Goal: Task Accomplishment & Management: Manage account settings

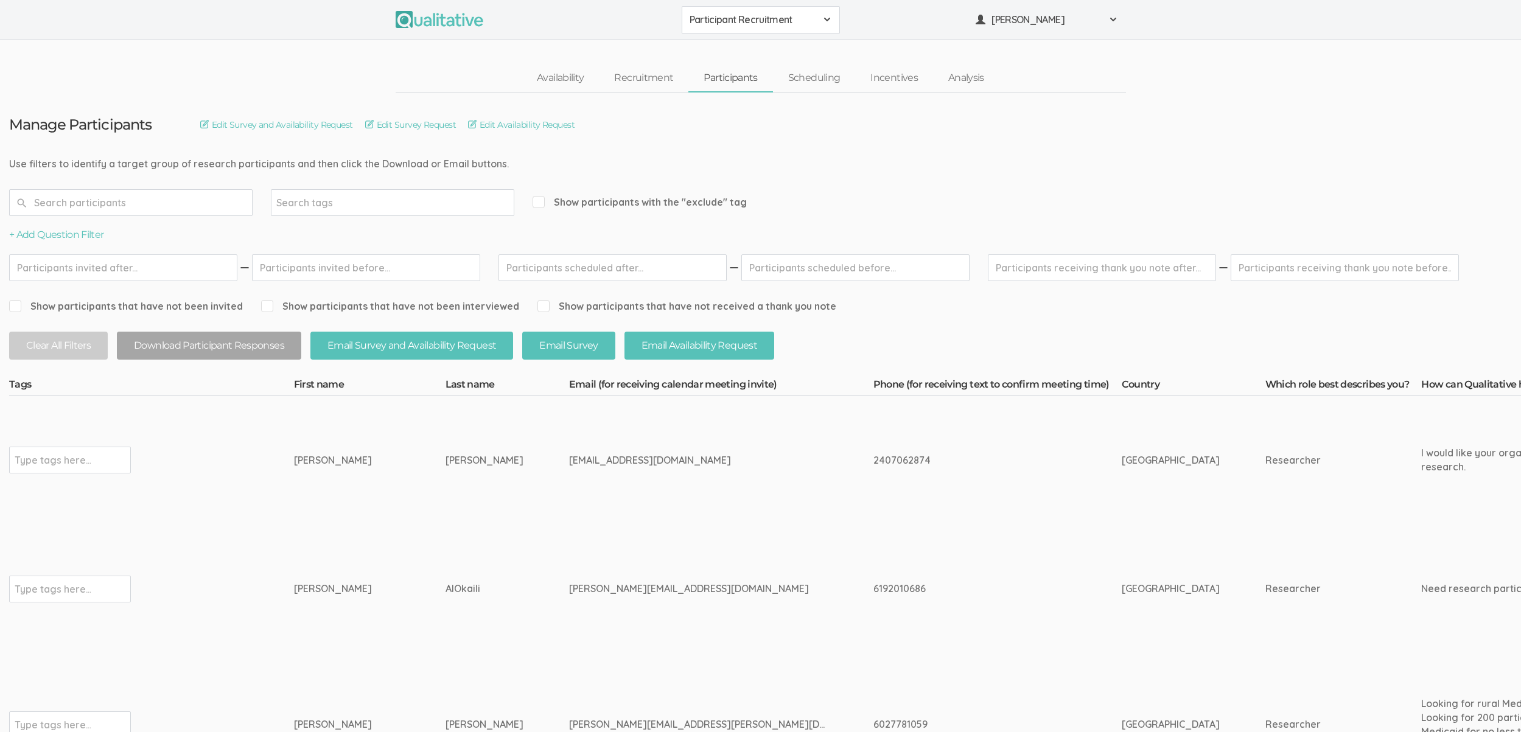
click at [577, 198] on span "Show participants with the "exclude" tag" at bounding box center [639, 202] width 214 height 14
click at [540, 198] on input "Show participants with the "exclude" tag" at bounding box center [536, 202] width 8 height 8
checkbox input "true"
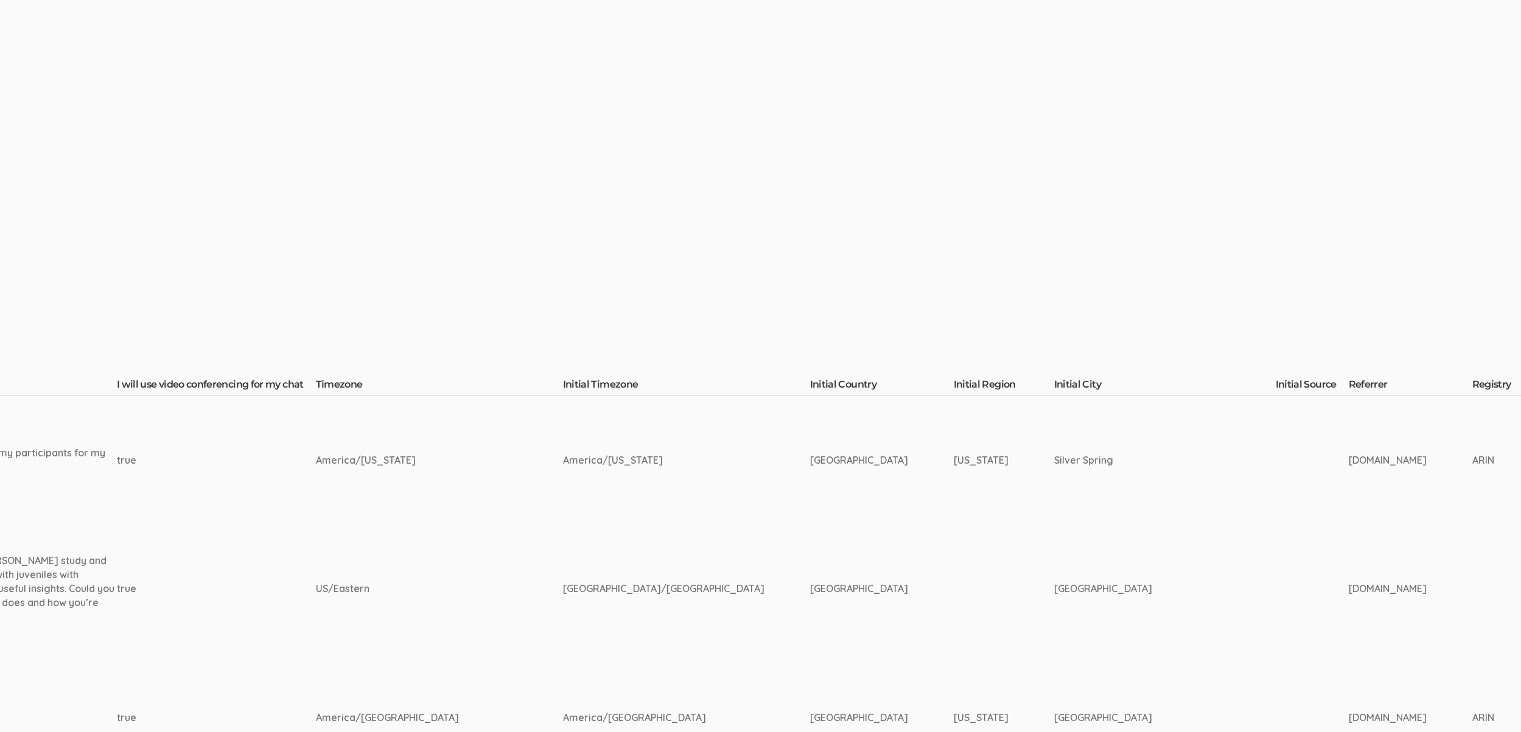
scroll to position [0, 3888]
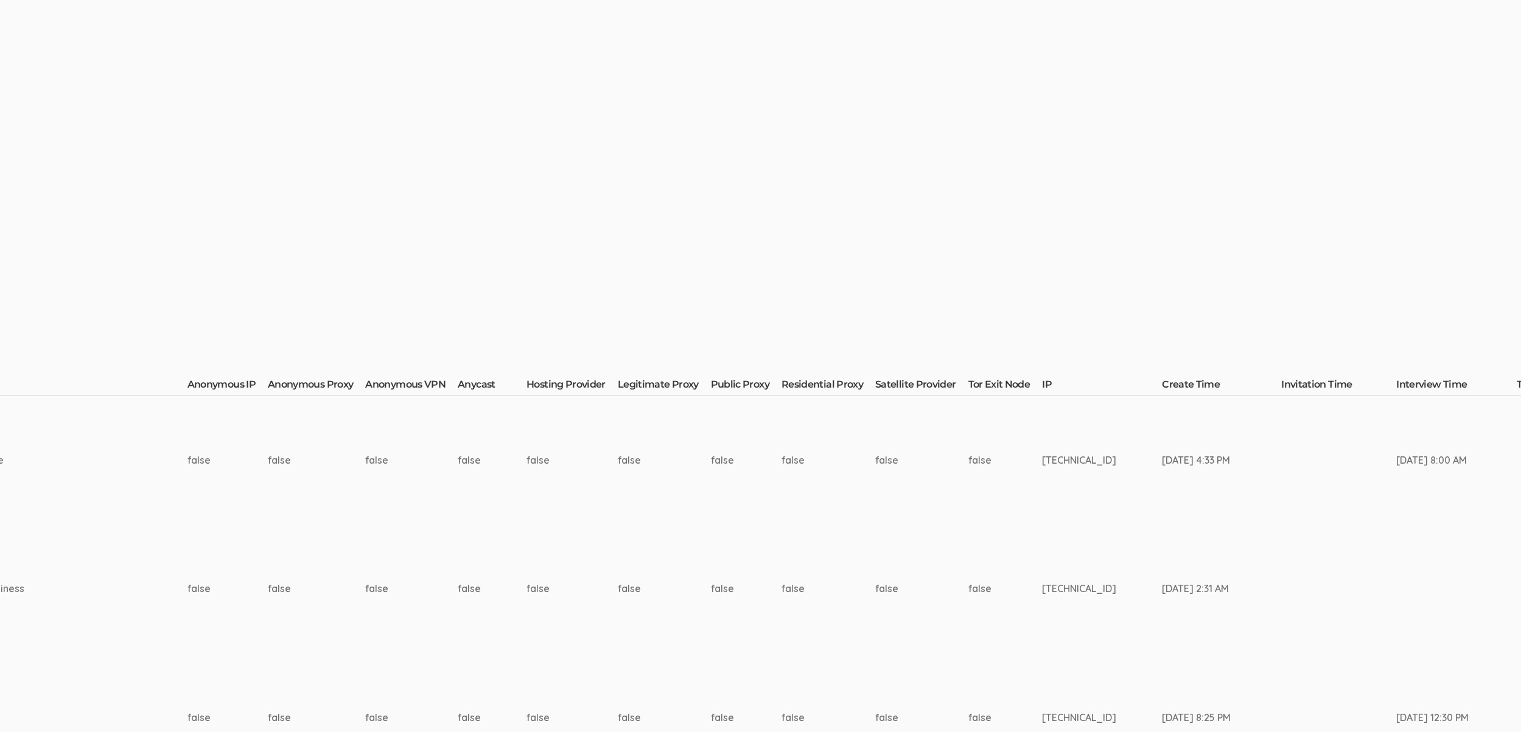
click at [1042, 576] on td "[TECHNICAL_ID]" at bounding box center [1102, 589] width 120 height 129
click at [1042, 584] on td "[TECHNICAL_ID]" at bounding box center [1102, 589] width 120 height 129
copy td "[TECHNICAL_ID]"
click at [1162, 554] on td "[DATE] 2:31 AM" at bounding box center [1221, 589] width 119 height 129
